Goal: Task Accomplishment & Management: Complete application form

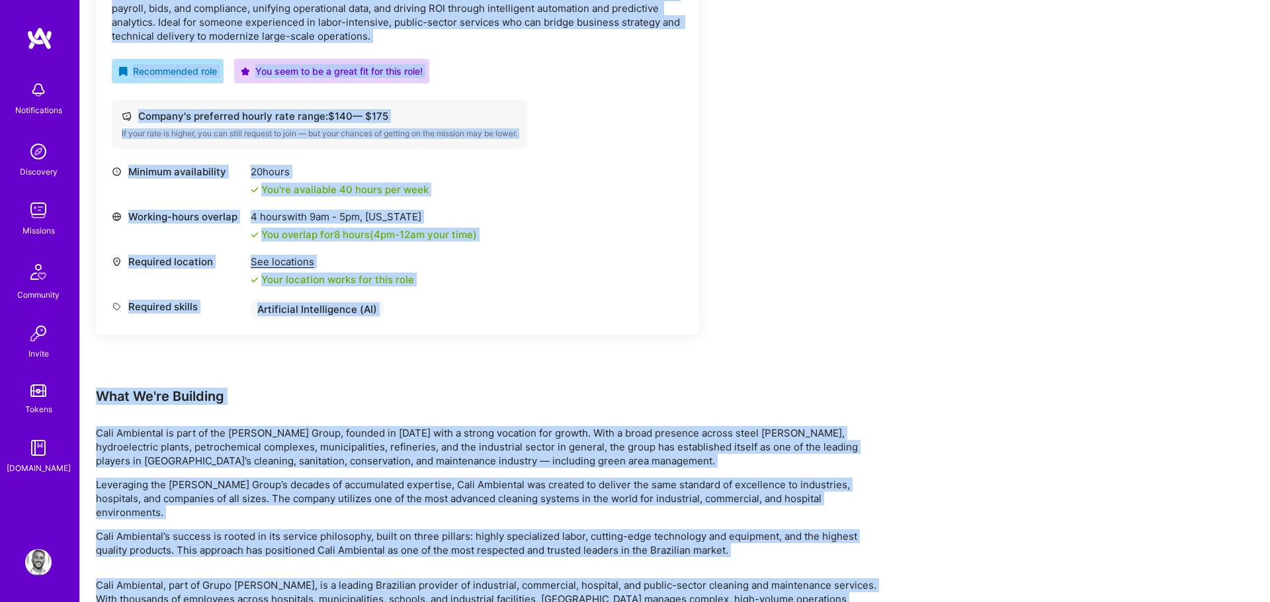
scroll to position [797, 0]
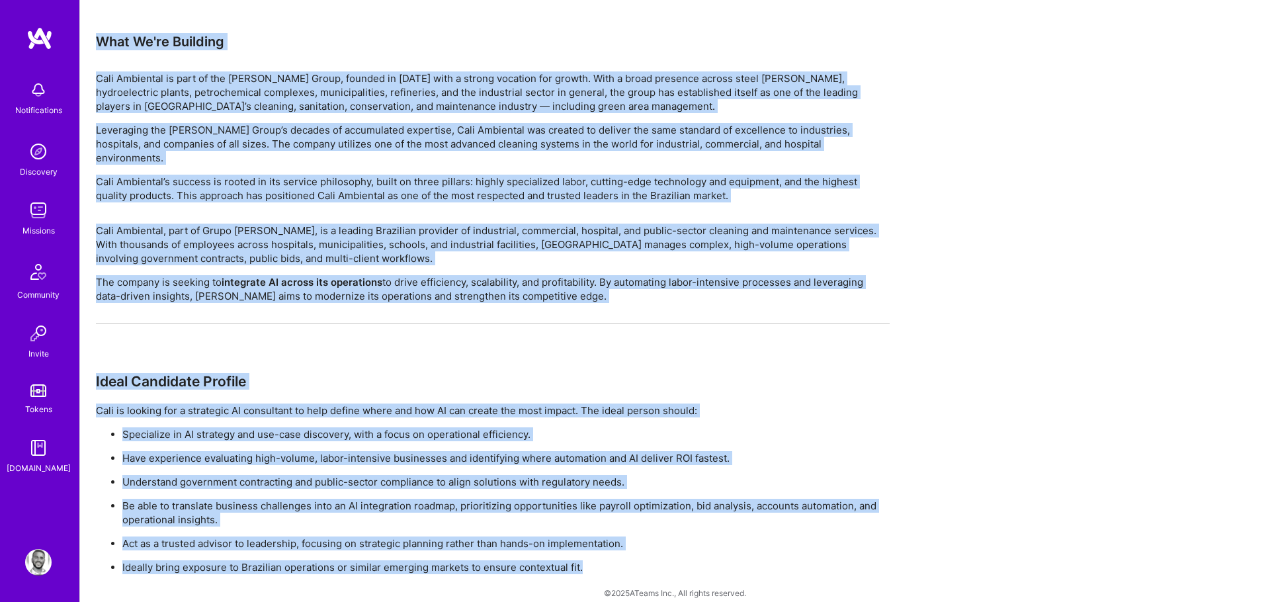
drag, startPoint x: 163, startPoint y: 228, endPoint x: 573, endPoint y: 569, distance: 532.4
copy div "LO Ipsumdo Sitamet Cons adip Elitsed do eius Tempo i utla Etdoloremag Aliqua EN…"
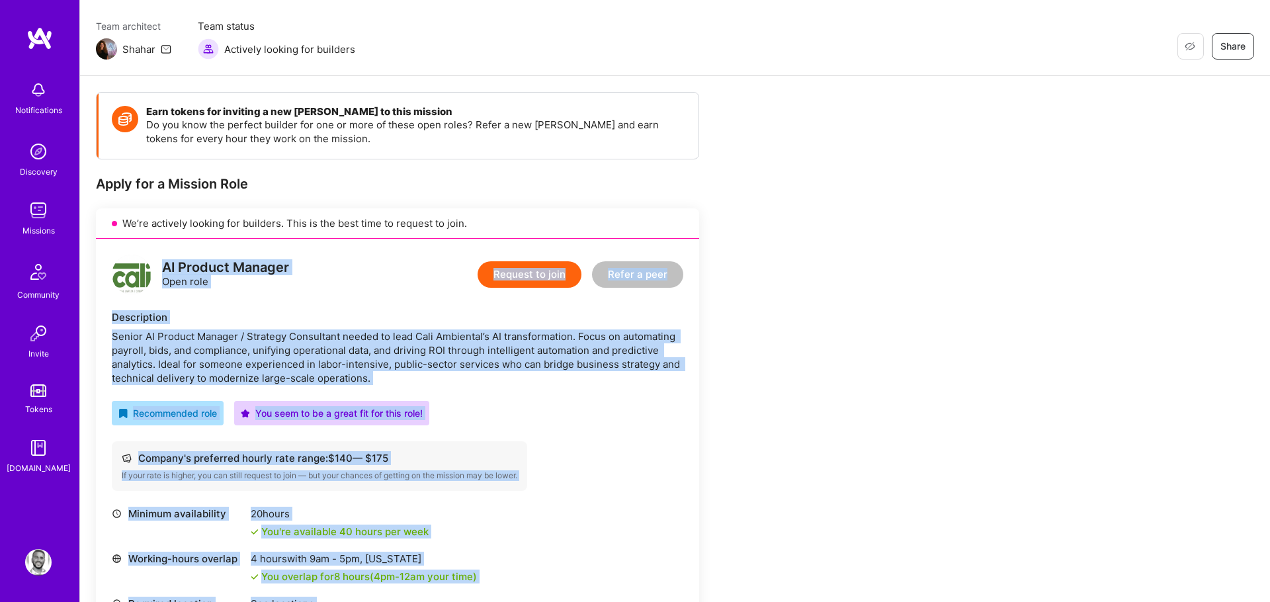
scroll to position [45, 0]
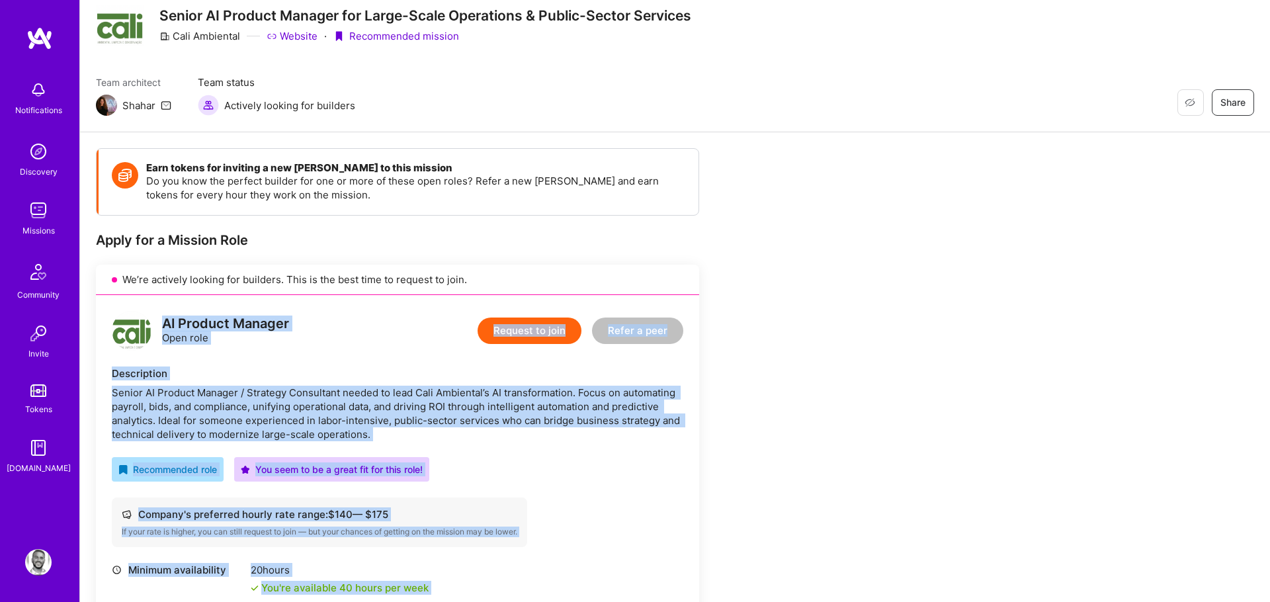
click at [452, 355] on div "AI Product Manager Open role Request to join Refer a peer Description Senior AI…" at bounding box center [397, 514] width 603 height 438
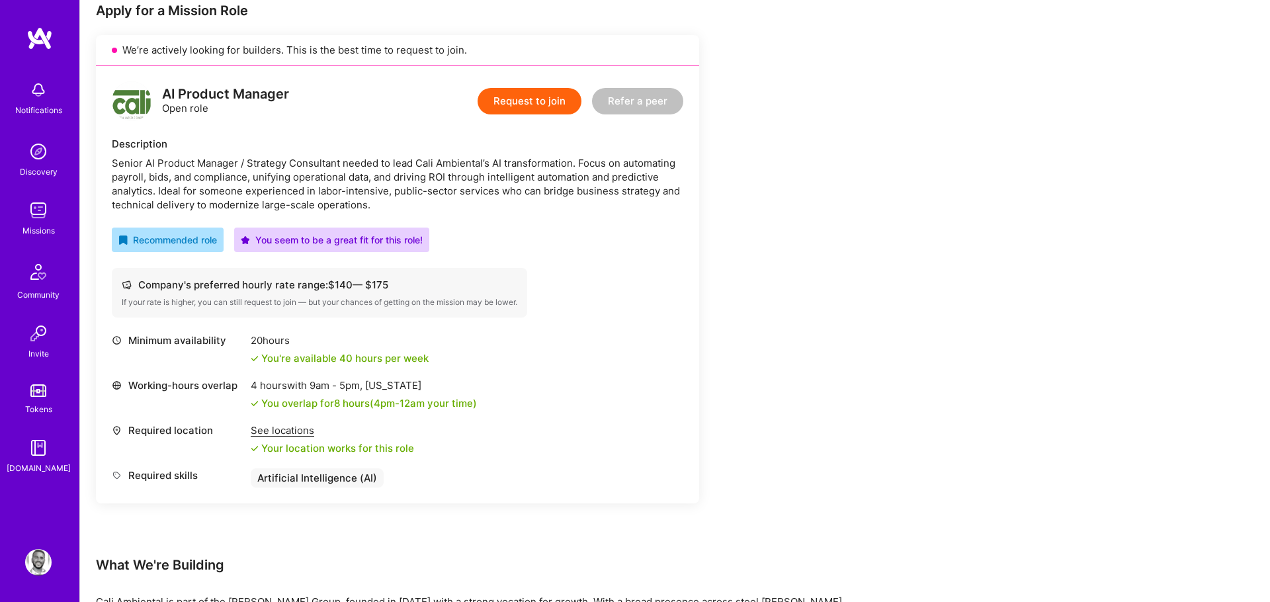
scroll to position [194, 0]
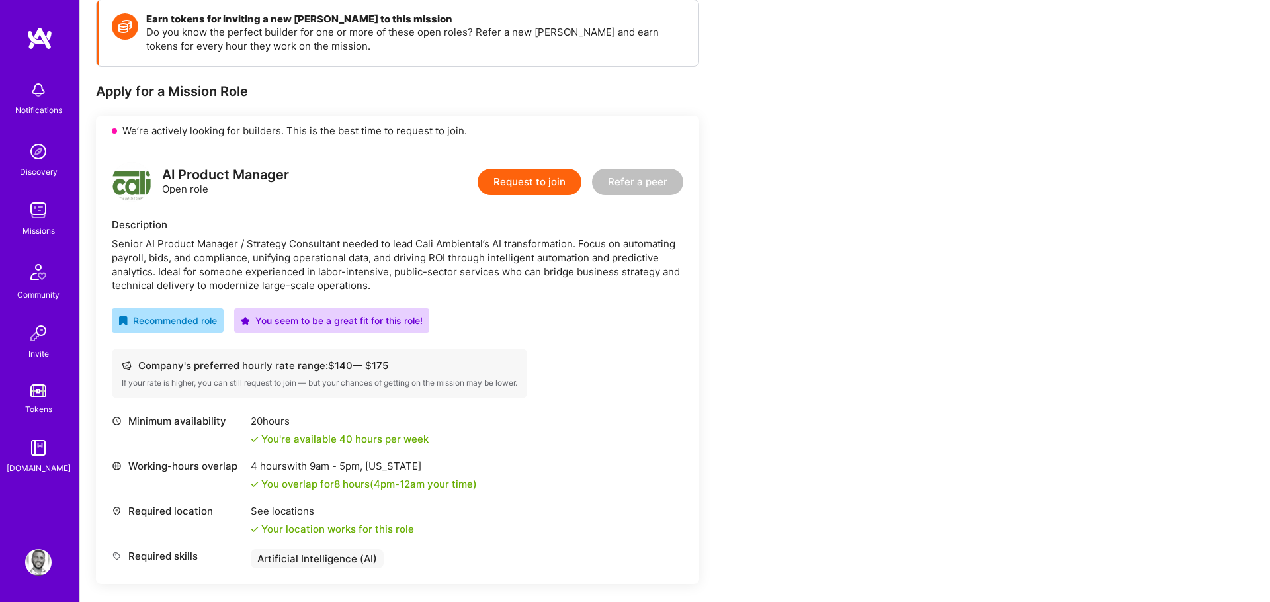
click at [530, 181] on button "Request to join" at bounding box center [529, 182] width 104 height 26
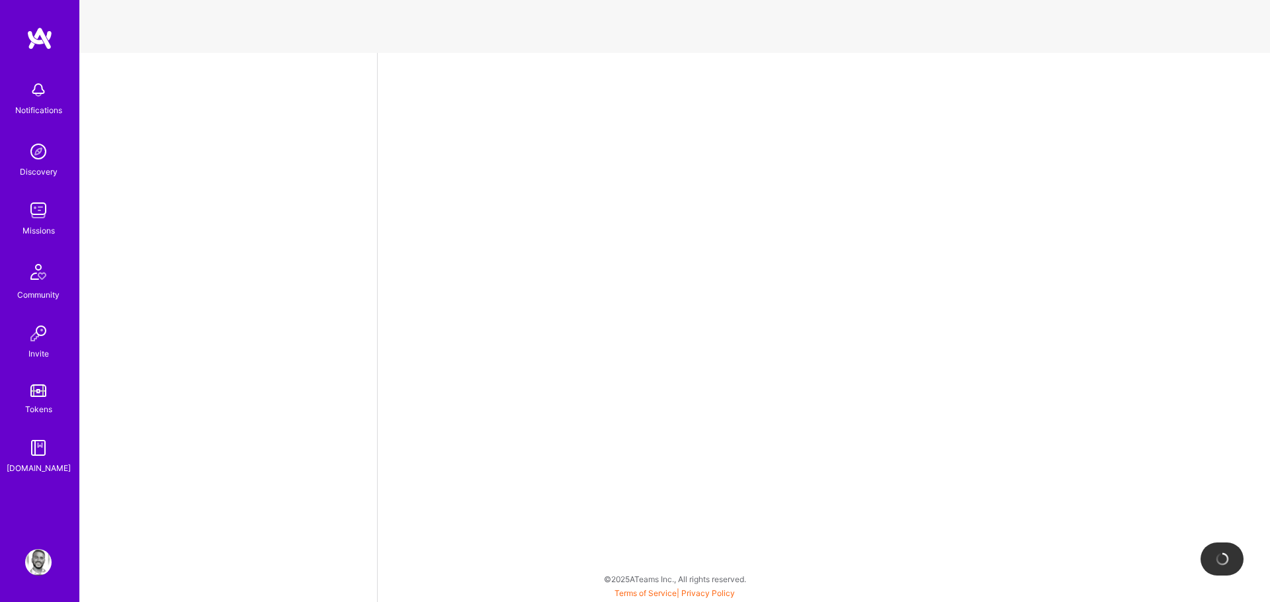
select select "US"
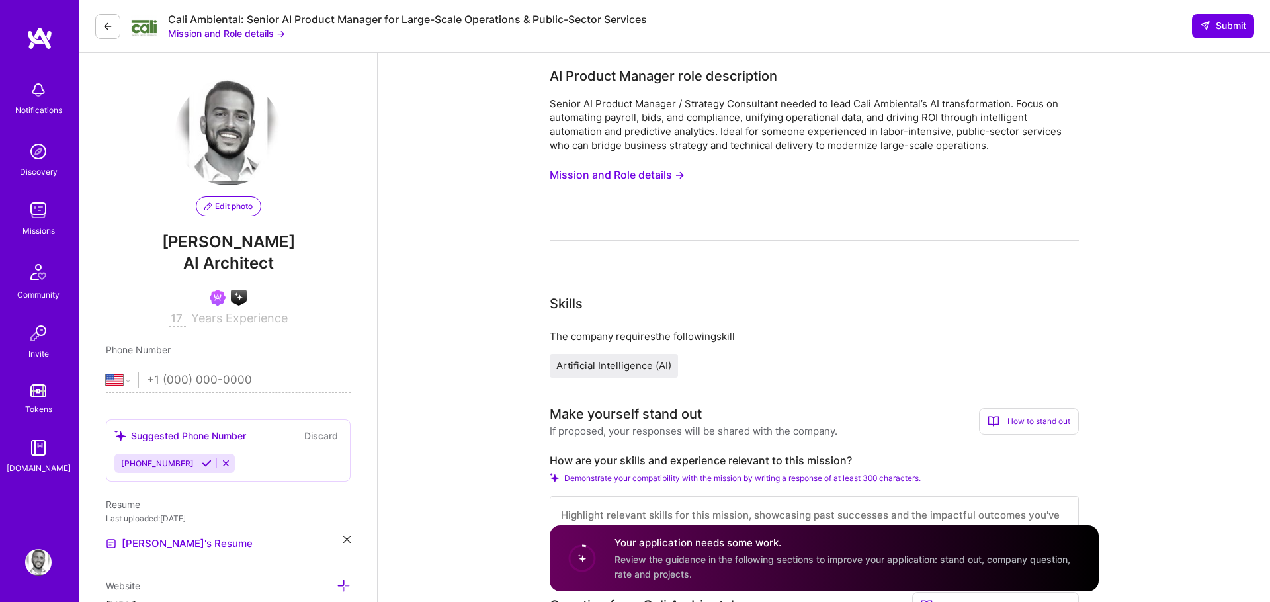
click at [604, 181] on button "Mission and Role details →" at bounding box center [616, 175] width 135 height 24
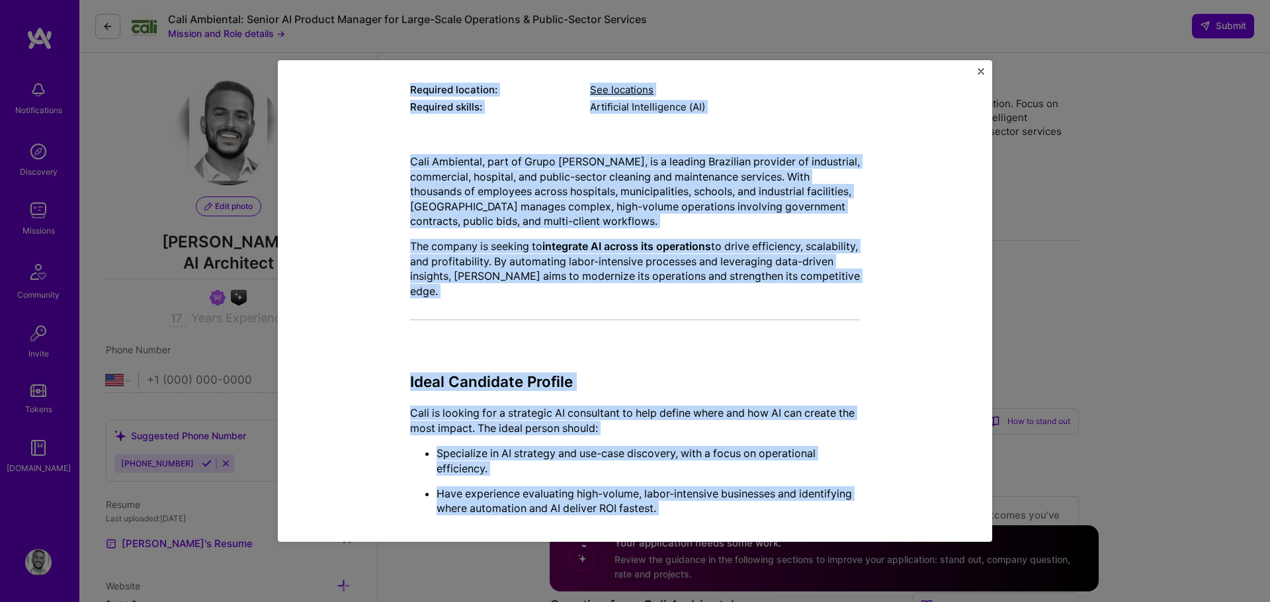
scroll to position [417, 0]
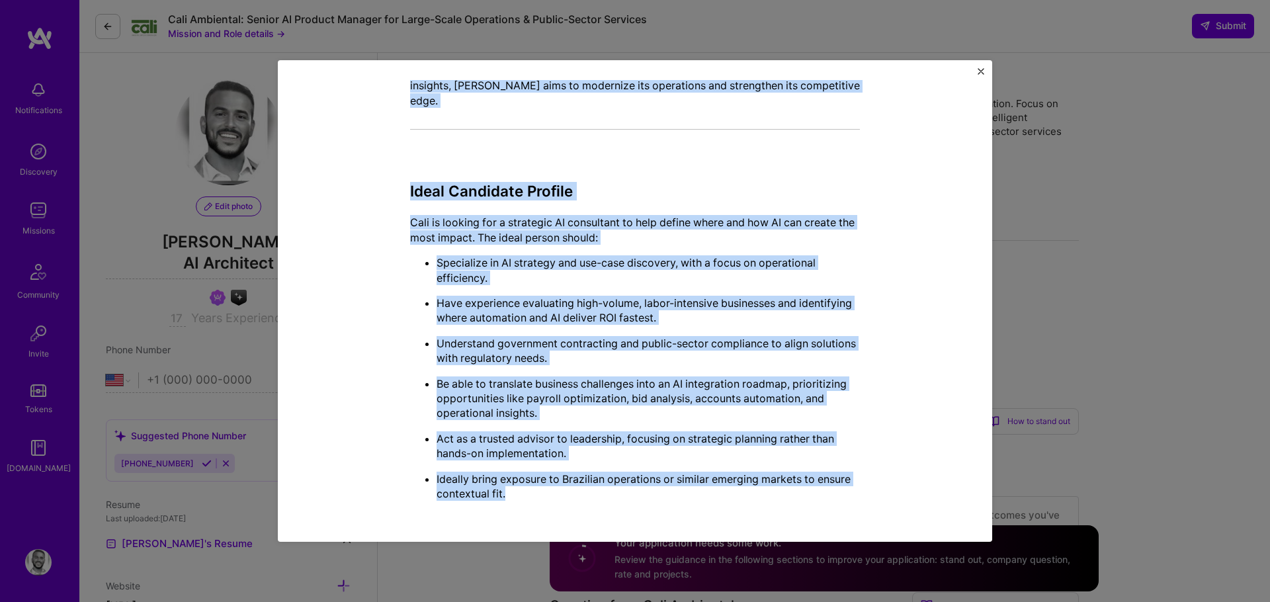
drag, startPoint x: 496, startPoint y: 95, endPoint x: 750, endPoint y: 492, distance: 471.6
click at [750, 492] on div "Mission Description and Role Details AI Product Manager role description Senior…" at bounding box center [635, 92] width 450 height 838
copy div "Mission Description and Role Details AI Product Manager role description Senior…"
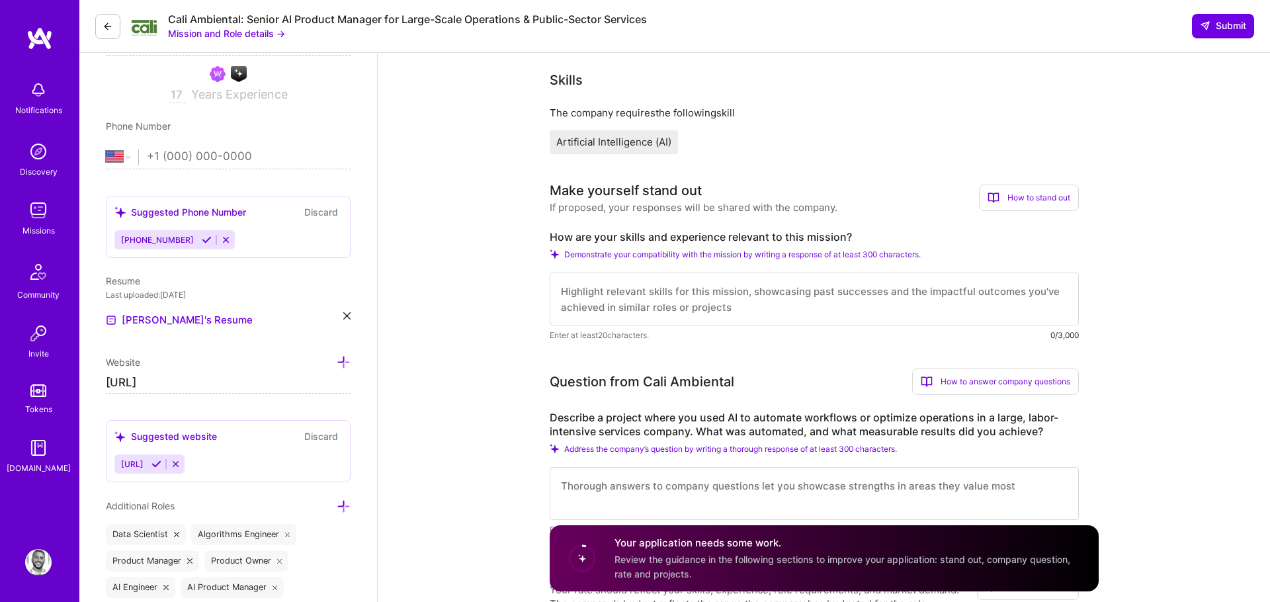
scroll to position [322, 0]
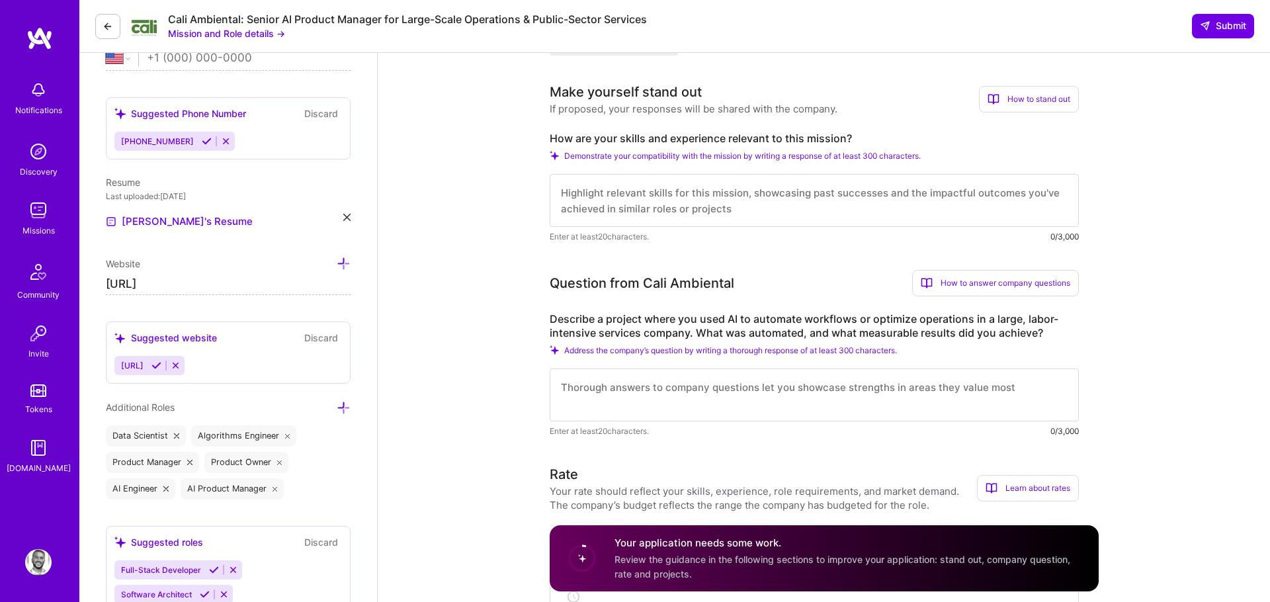
click at [587, 136] on label "How are your skills and experience relevant to this mission?" at bounding box center [813, 139] width 529 height 14
copy label "How are your skills and experience relevant to this mission?"
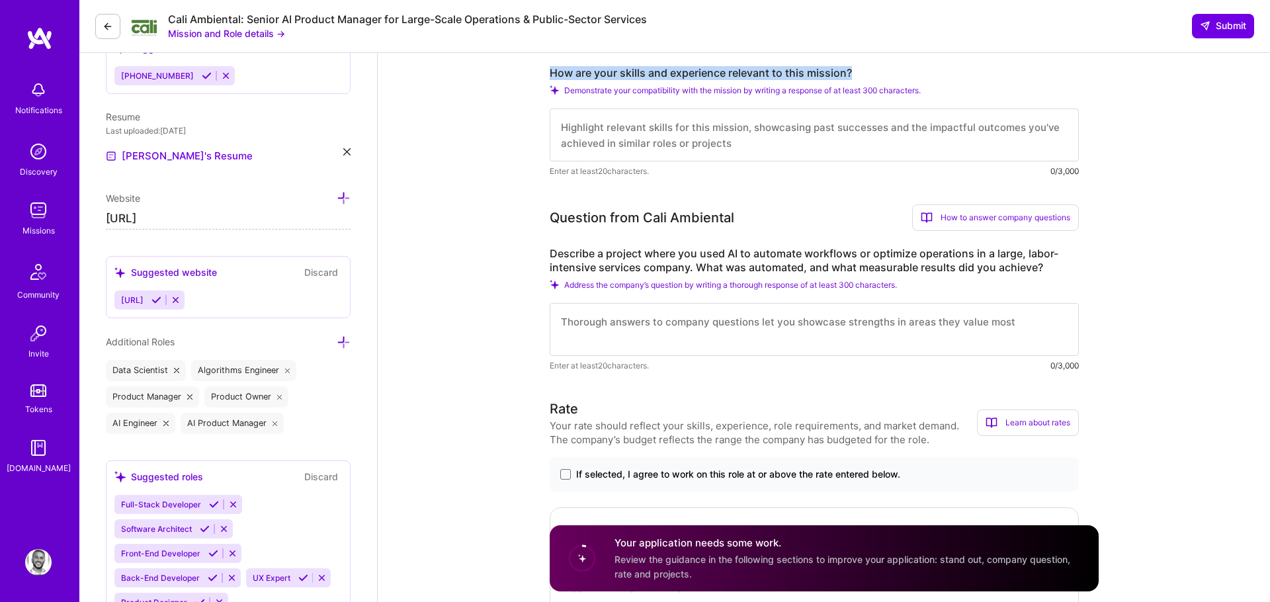
scroll to position [389, 0]
click at [598, 263] on label "Describe a project where you used AI to automate workflows or optimize operatio…" at bounding box center [813, 259] width 529 height 28
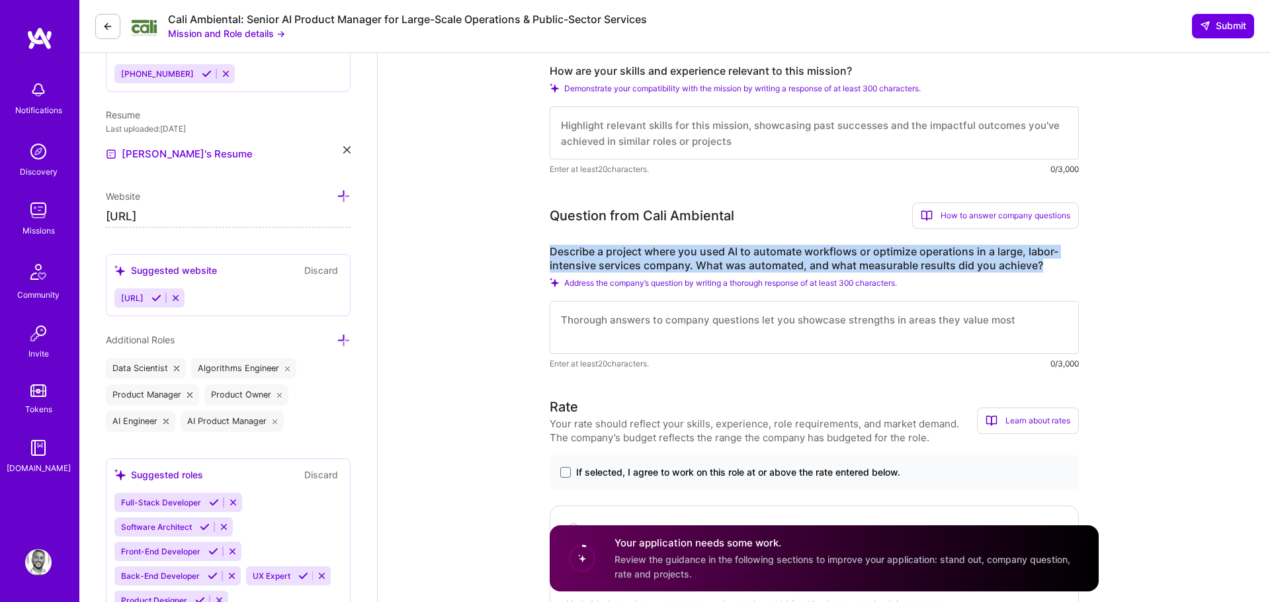
click at [598, 263] on label "Describe a project where you used AI to automate workflows or optimize operatio…" at bounding box center [813, 259] width 529 height 28
copy label "Describe a project where you used AI to automate workflows or optimize operatio…"
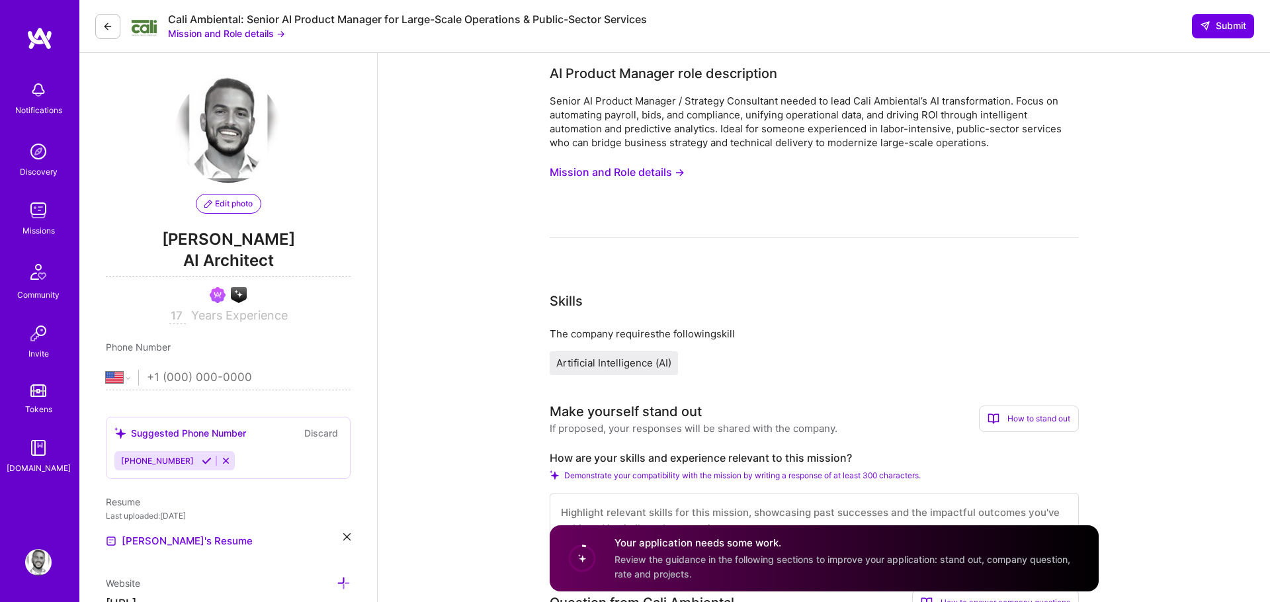
scroll to position [0, 0]
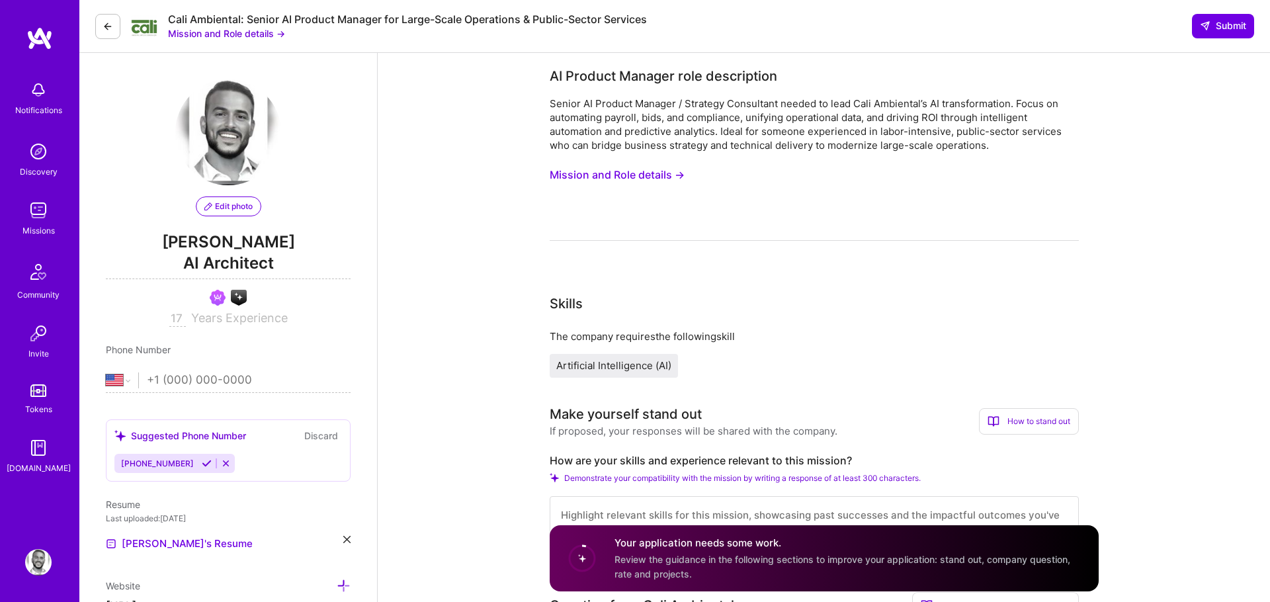
click at [658, 175] on button "Mission and Role details →" at bounding box center [616, 175] width 135 height 24
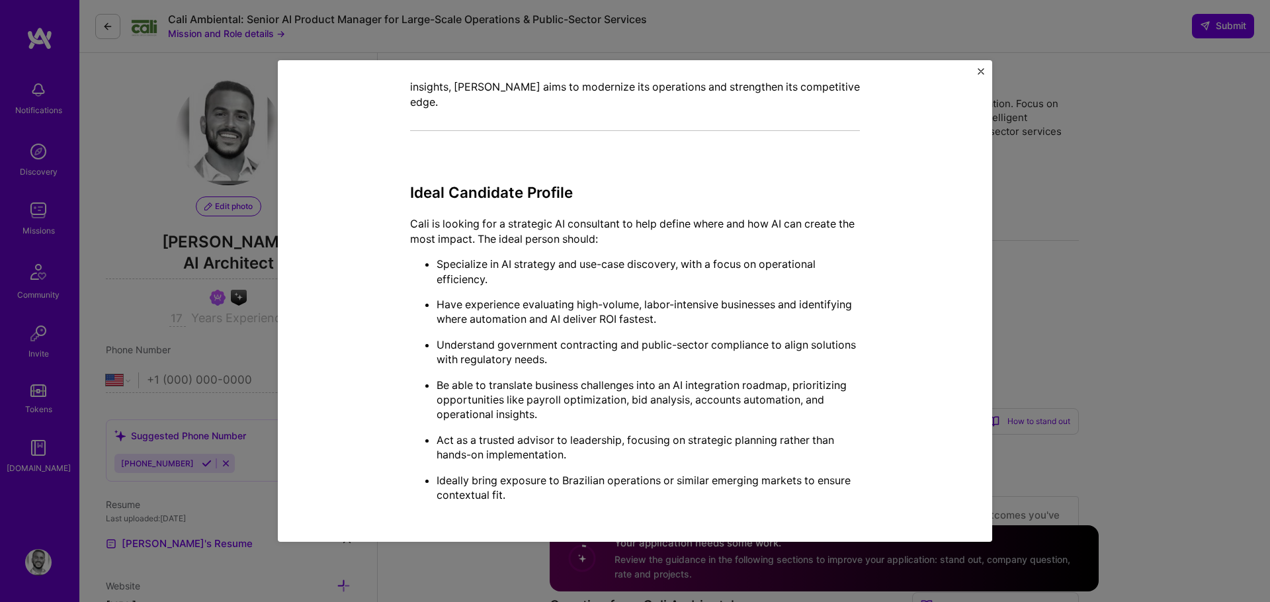
scroll to position [417, 0]
click at [213, 308] on div "Mission Description and Role Details AI Product Manager role description Senior…" at bounding box center [635, 301] width 1270 height 602
